Goal: Task Accomplishment & Management: Manage account settings

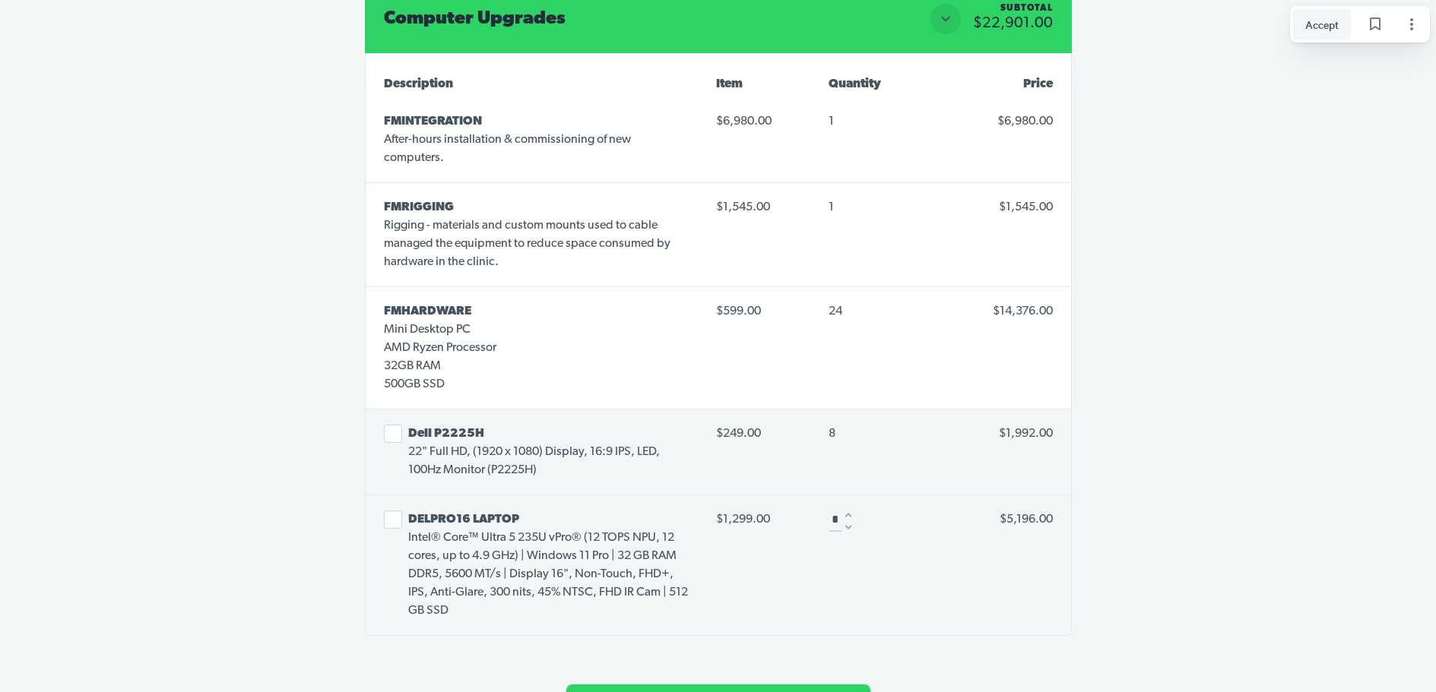
scroll to position [3496, 0]
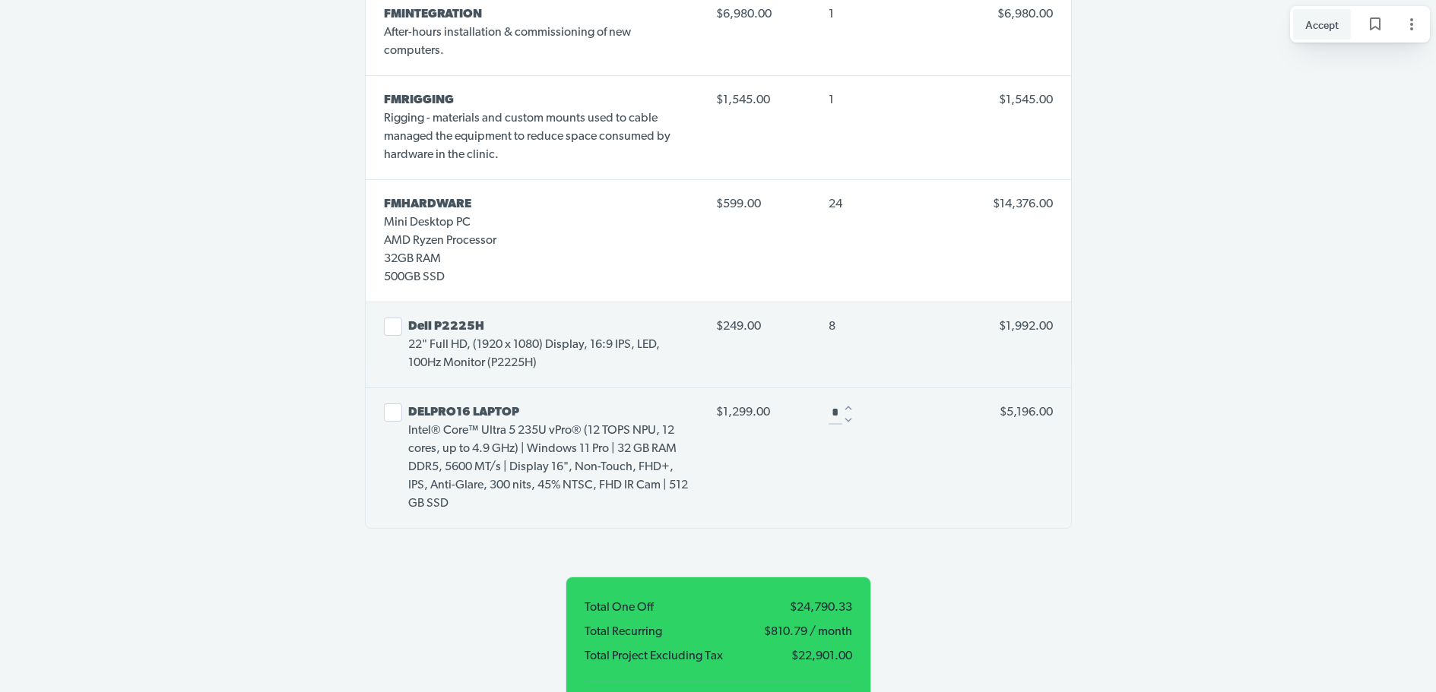
click at [395, 318] on button "Select line item" at bounding box center [393, 327] width 18 height 18
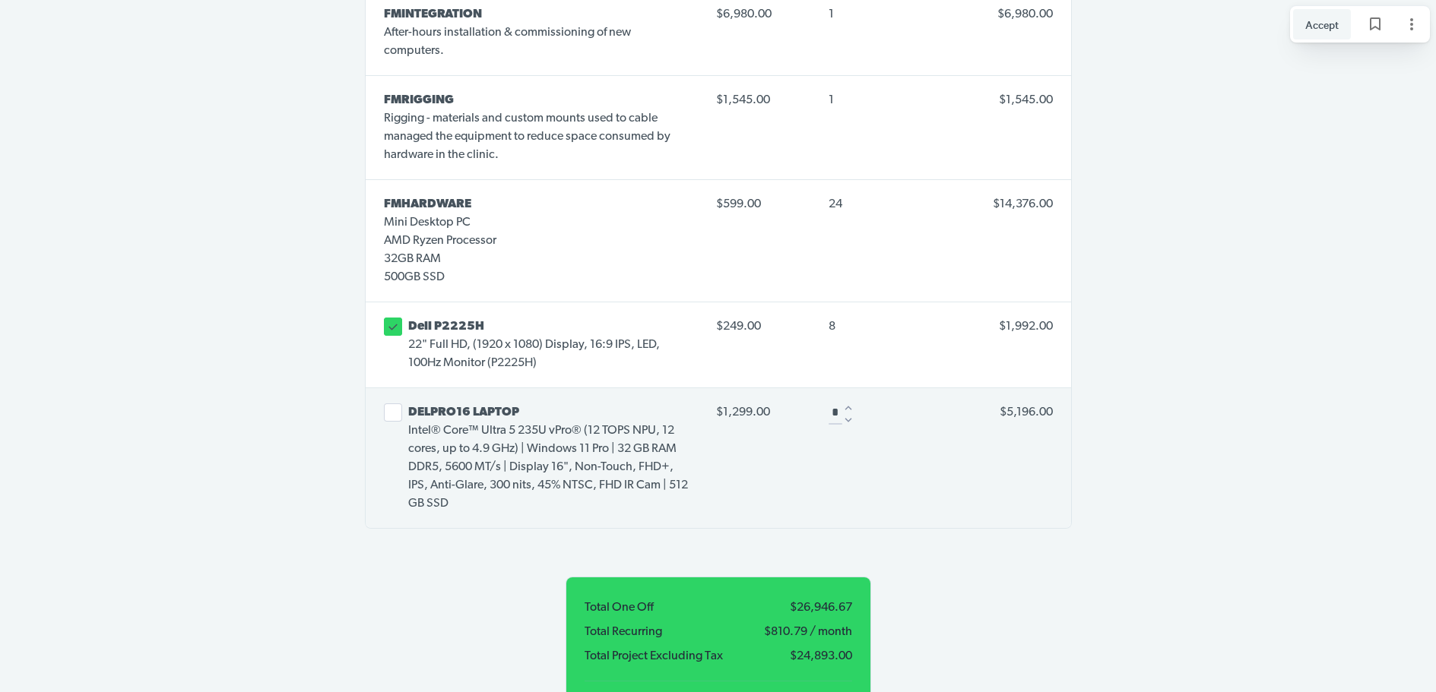
click at [829, 321] on span "8" at bounding box center [831, 327] width 7 height 12
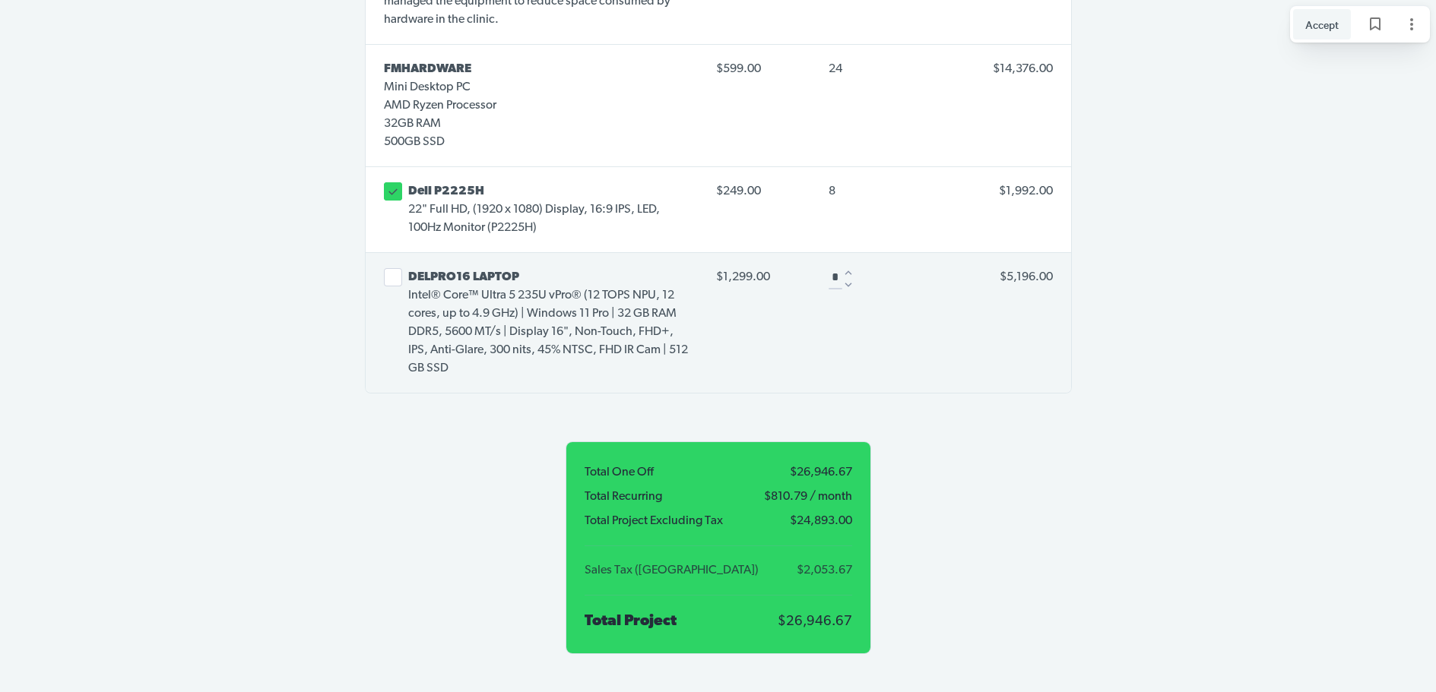
scroll to position [3648, 0]
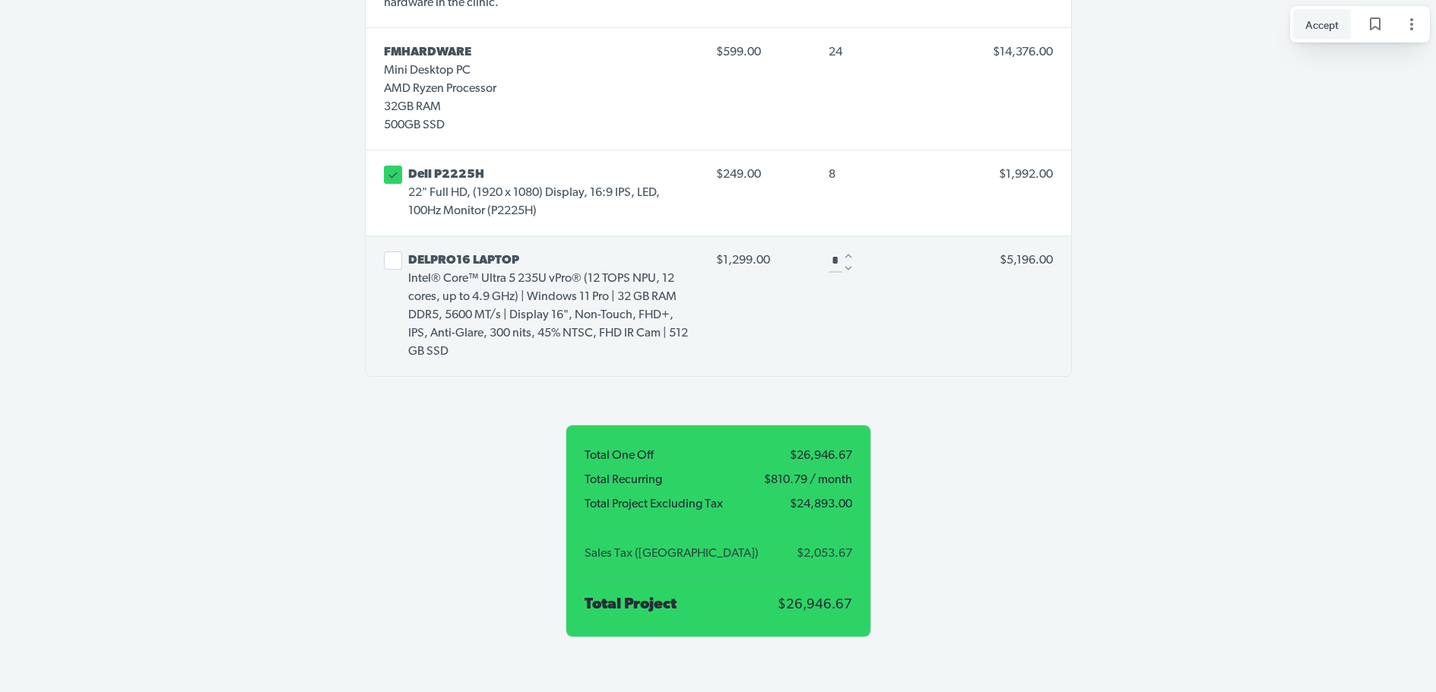
click at [847, 261] on icon "Decrease" at bounding box center [848, 268] width 14 height 14
click at [847, 261] on icon "Decrease" at bounding box center [846, 268] width 14 height 14
type input "*"
click at [847, 263] on div at bounding box center [846, 268] width 11 height 11
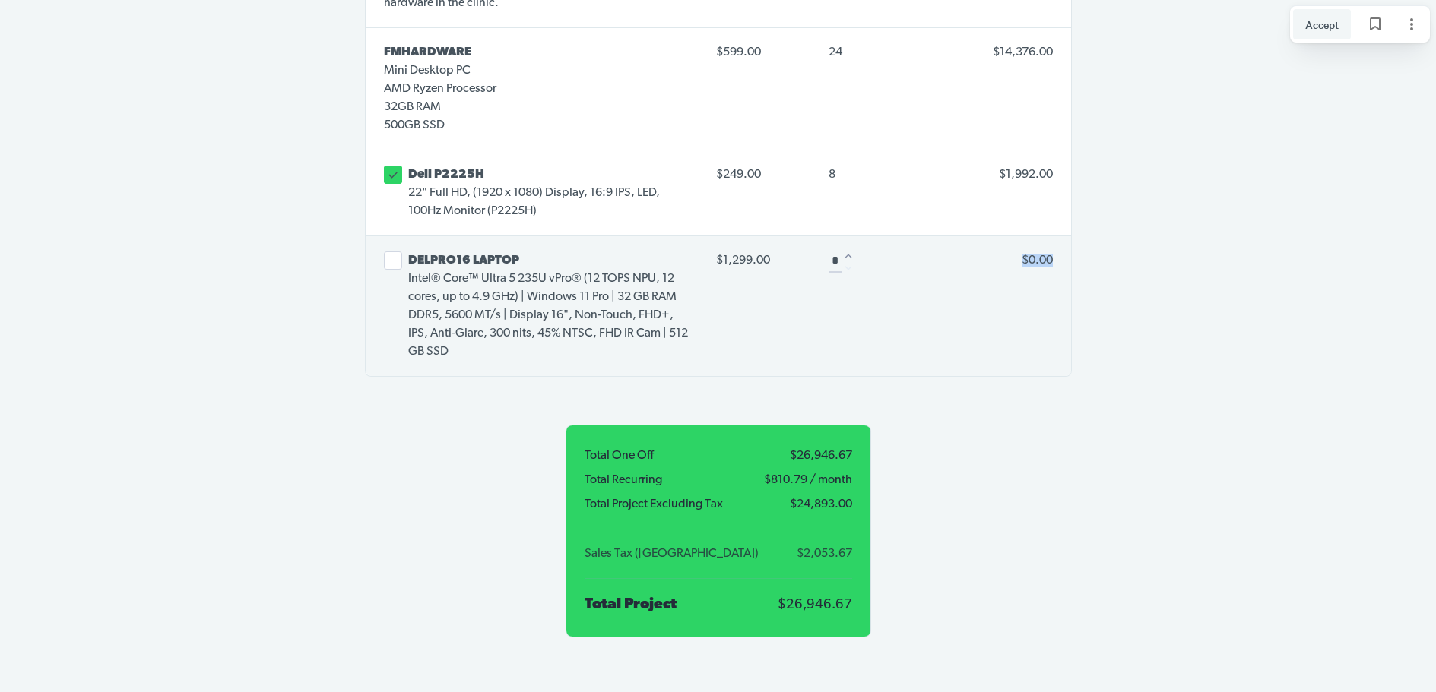
click at [847, 263] on div at bounding box center [848, 268] width 11 height 11
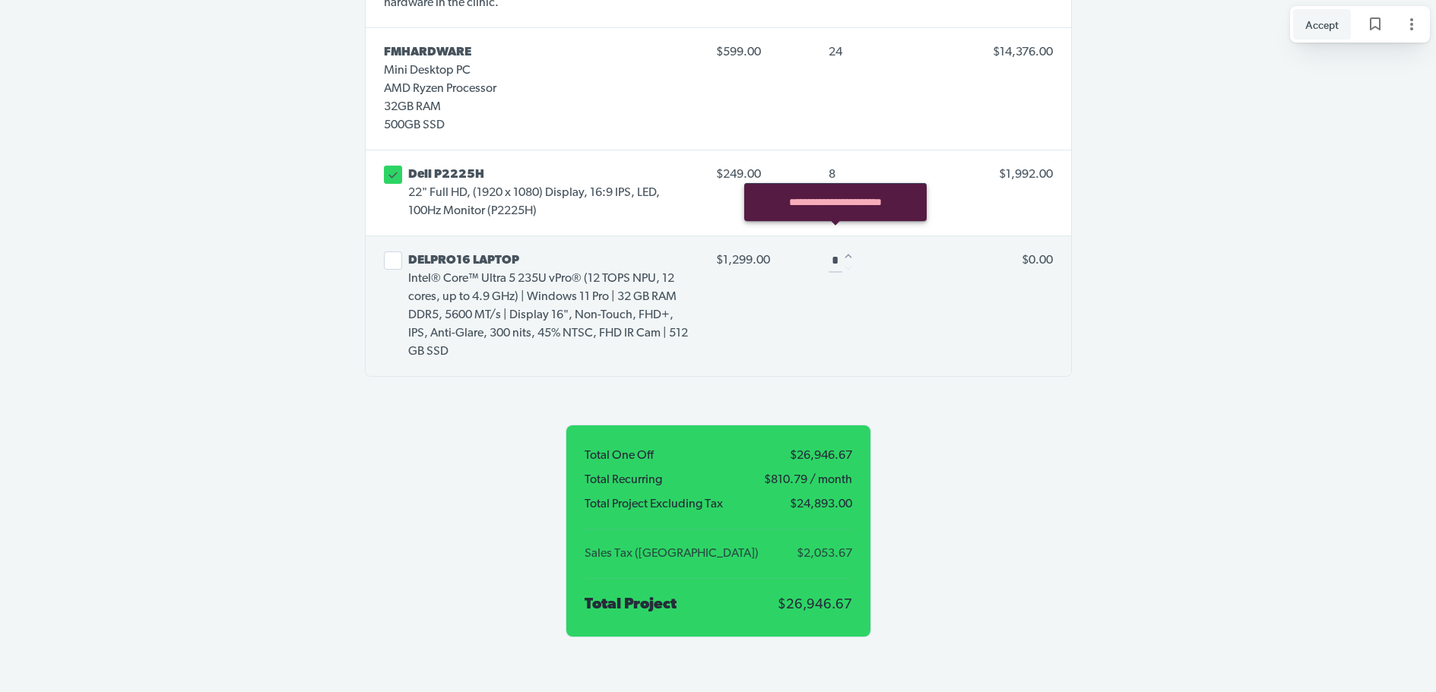
click at [837, 163] on div "8" at bounding box center [872, 175] width 88 height 24
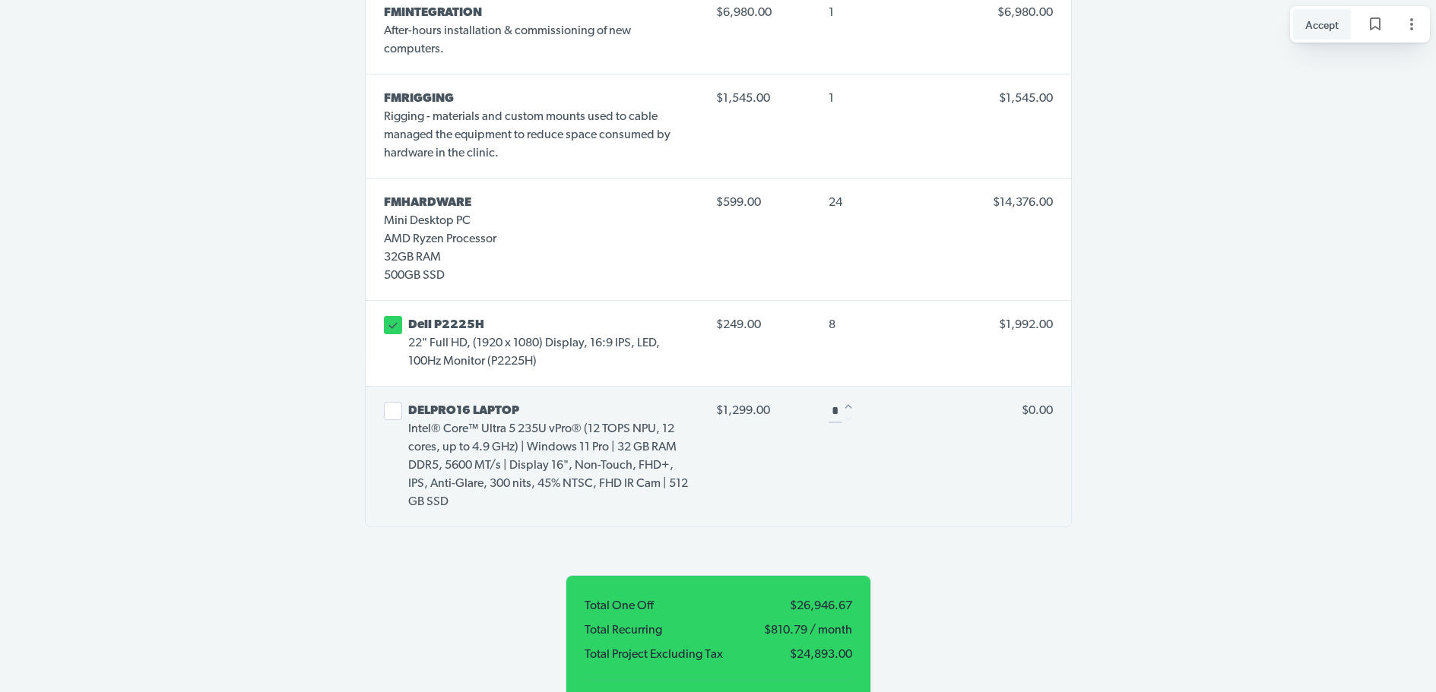
scroll to position [3496, 0]
click at [388, 320] on icon at bounding box center [393, 327] width 14 height 14
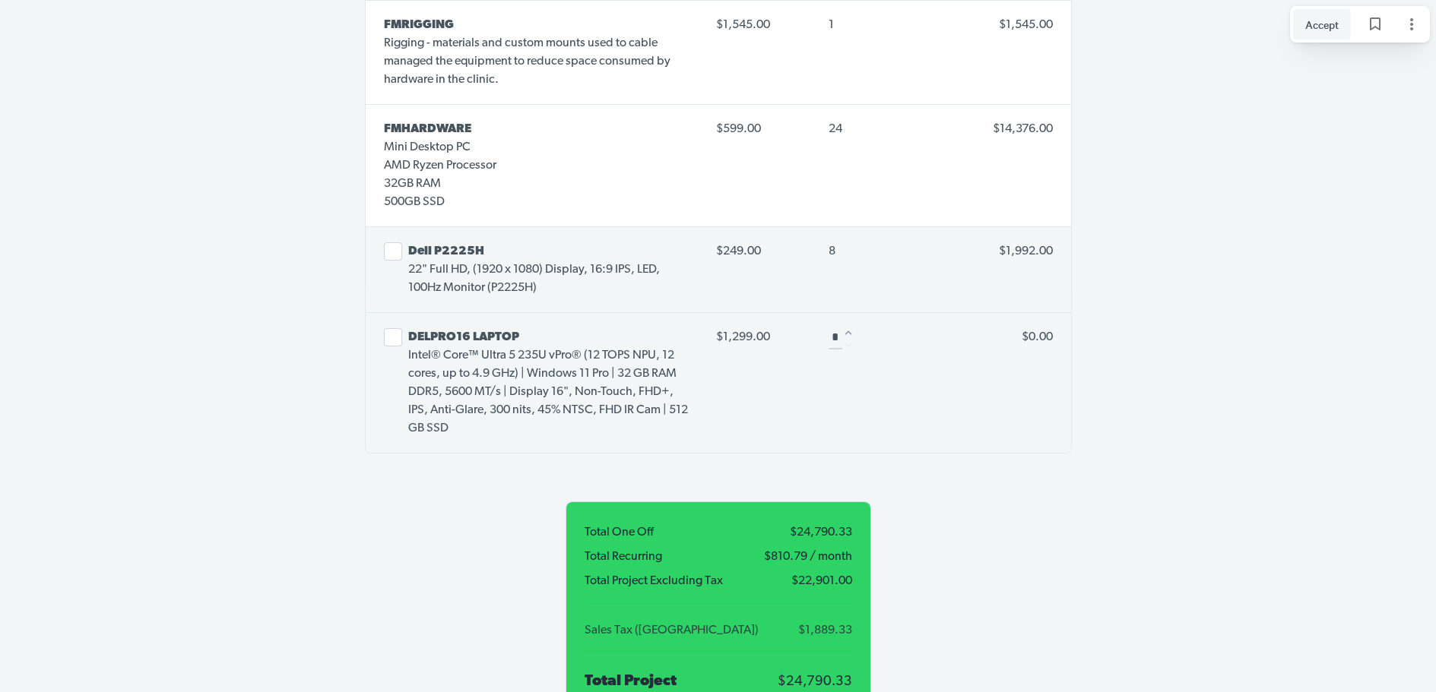
scroll to position [3572, 0]
